Goal: Find specific page/section: Find specific page/section

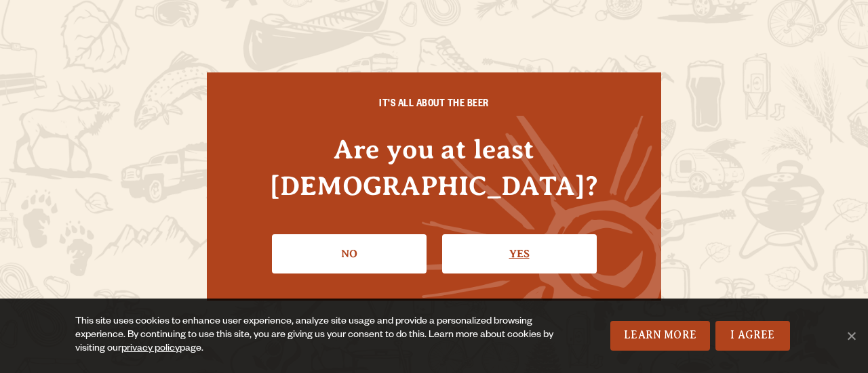
click at [489, 235] on link "Yes" at bounding box center [519, 254] width 155 height 39
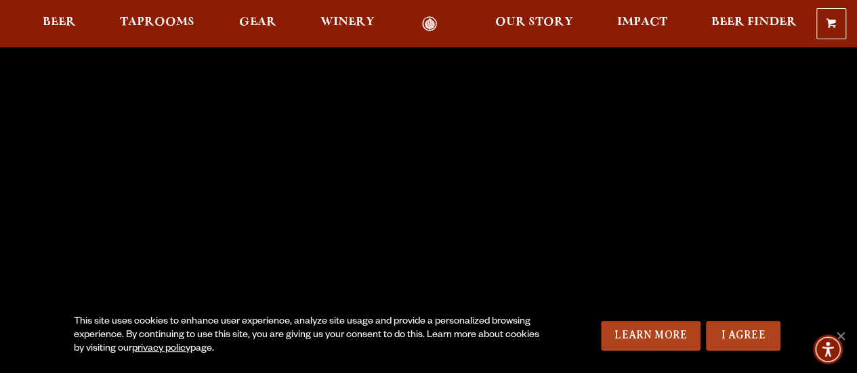
scroll to position [83, 0]
click at [841, 331] on span "Accessibility Menu" at bounding box center [828, 349] width 47 height 47
click at [726, 334] on link "I Agree" at bounding box center [743, 336] width 75 height 30
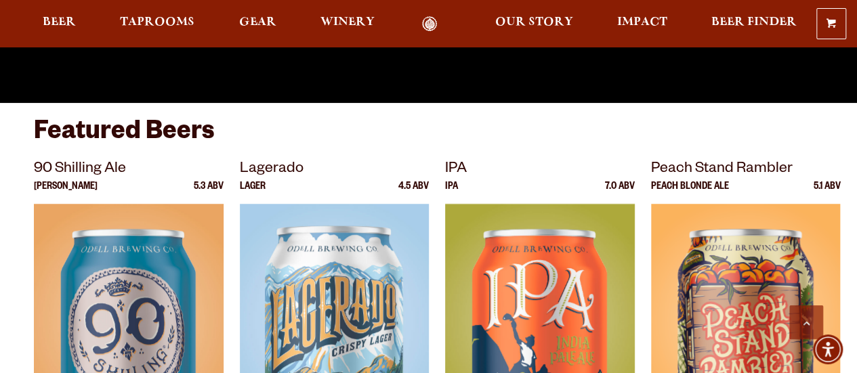
scroll to position [565, 0]
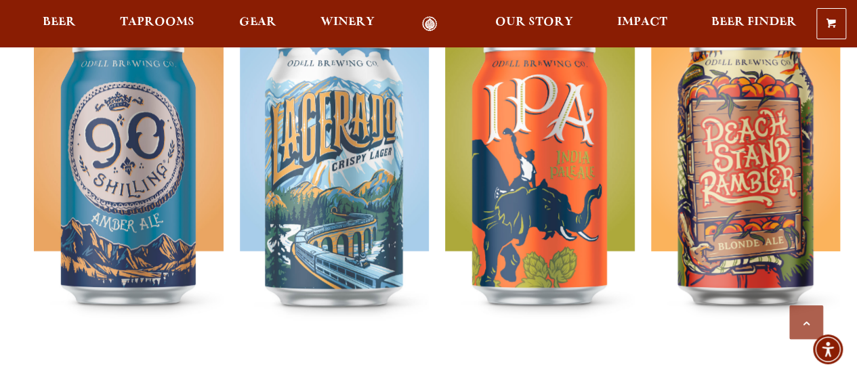
click at [150, 10] on div "0 Shopping Cart No products in the cart. Beer Taprooms Gear Winery Our Story Im…" at bounding box center [428, 23] width 857 height 31
click at [156, 20] on span "Taprooms" at bounding box center [157, 22] width 75 height 11
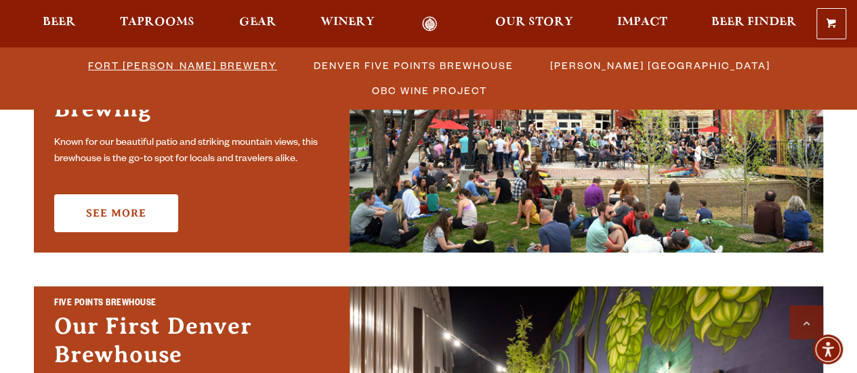
scroll to position [508, 0]
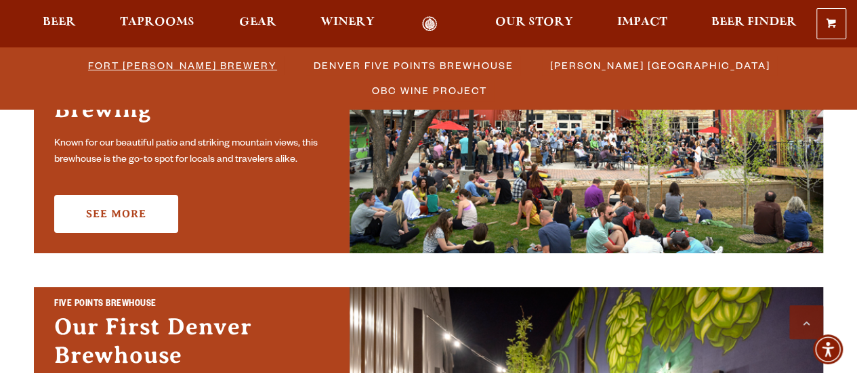
click at [107, 62] on span "Fort [PERSON_NAME] Brewery" at bounding box center [182, 66] width 189 height 20
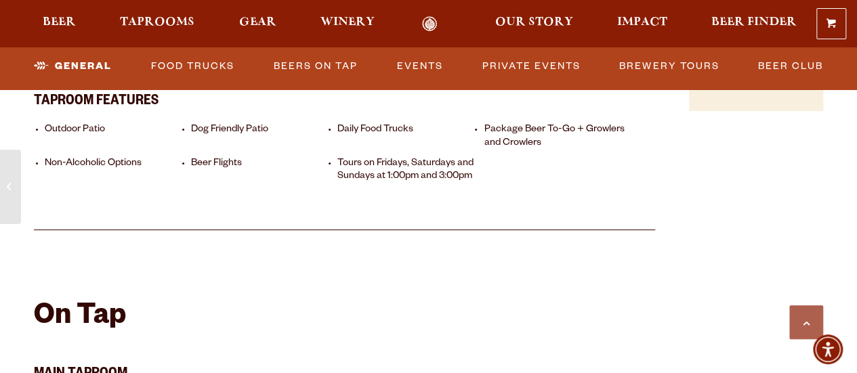
scroll to position [1069, 0]
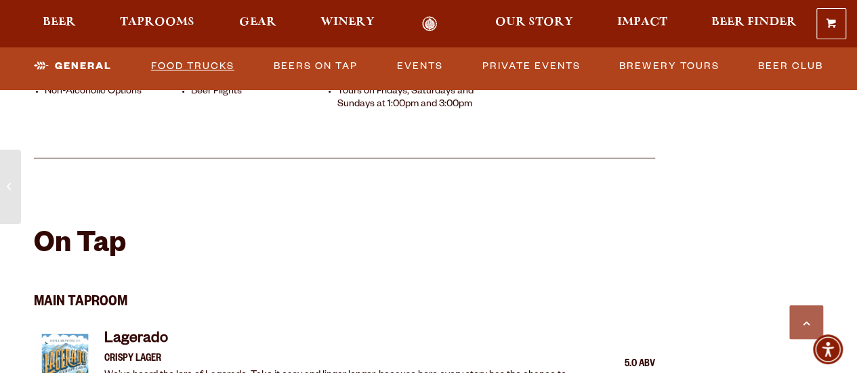
click at [239, 59] on link "Food Trucks" at bounding box center [193, 66] width 94 height 31
click at [226, 64] on link "Food Trucks" at bounding box center [181, 66] width 119 height 31
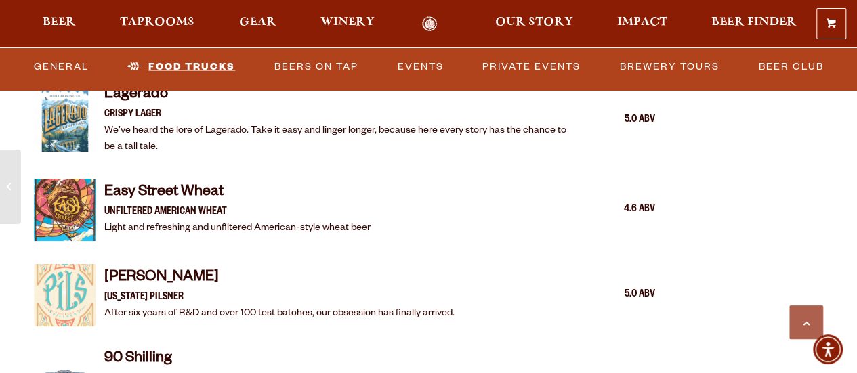
scroll to position [1318, 0]
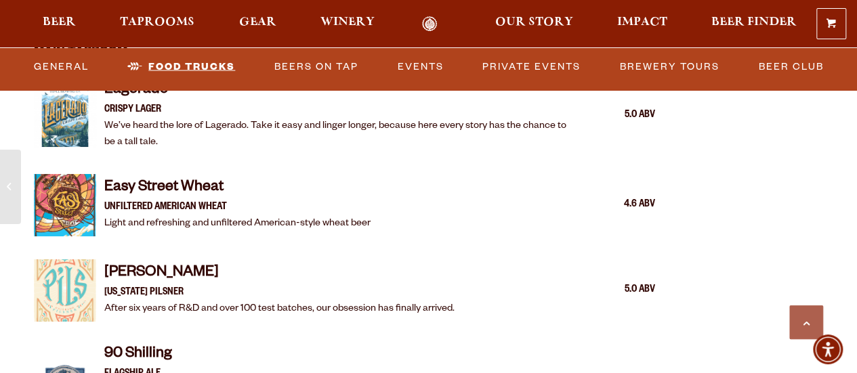
click at [216, 67] on link "Food Trucks" at bounding box center [181, 66] width 119 height 31
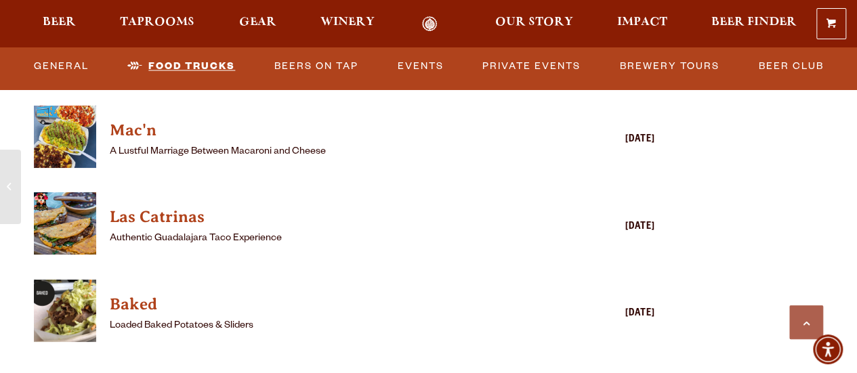
scroll to position [3749, 0]
